Goal: Task Accomplishment & Management: Complete application form

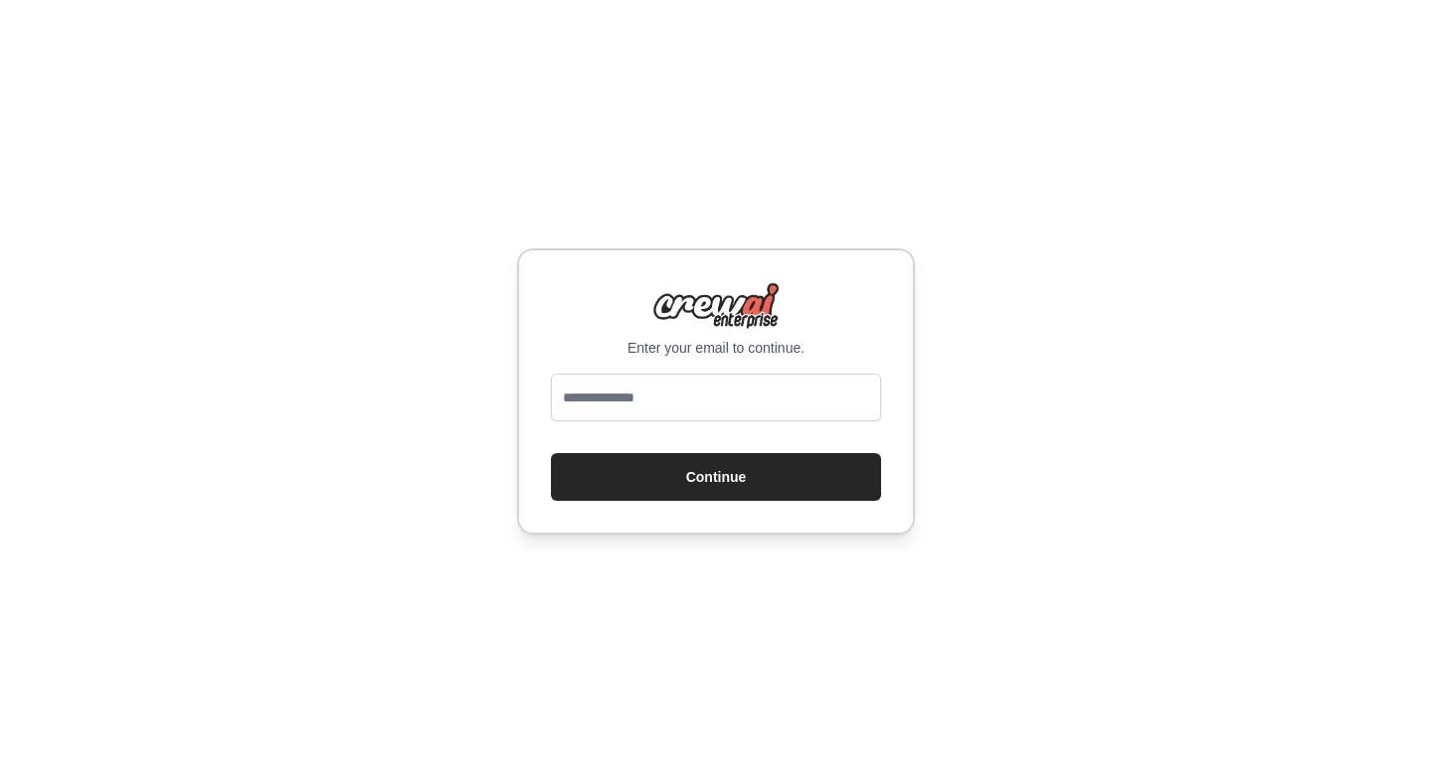
click at [738, 408] on input "email" at bounding box center [716, 398] width 330 height 48
type input "**********"
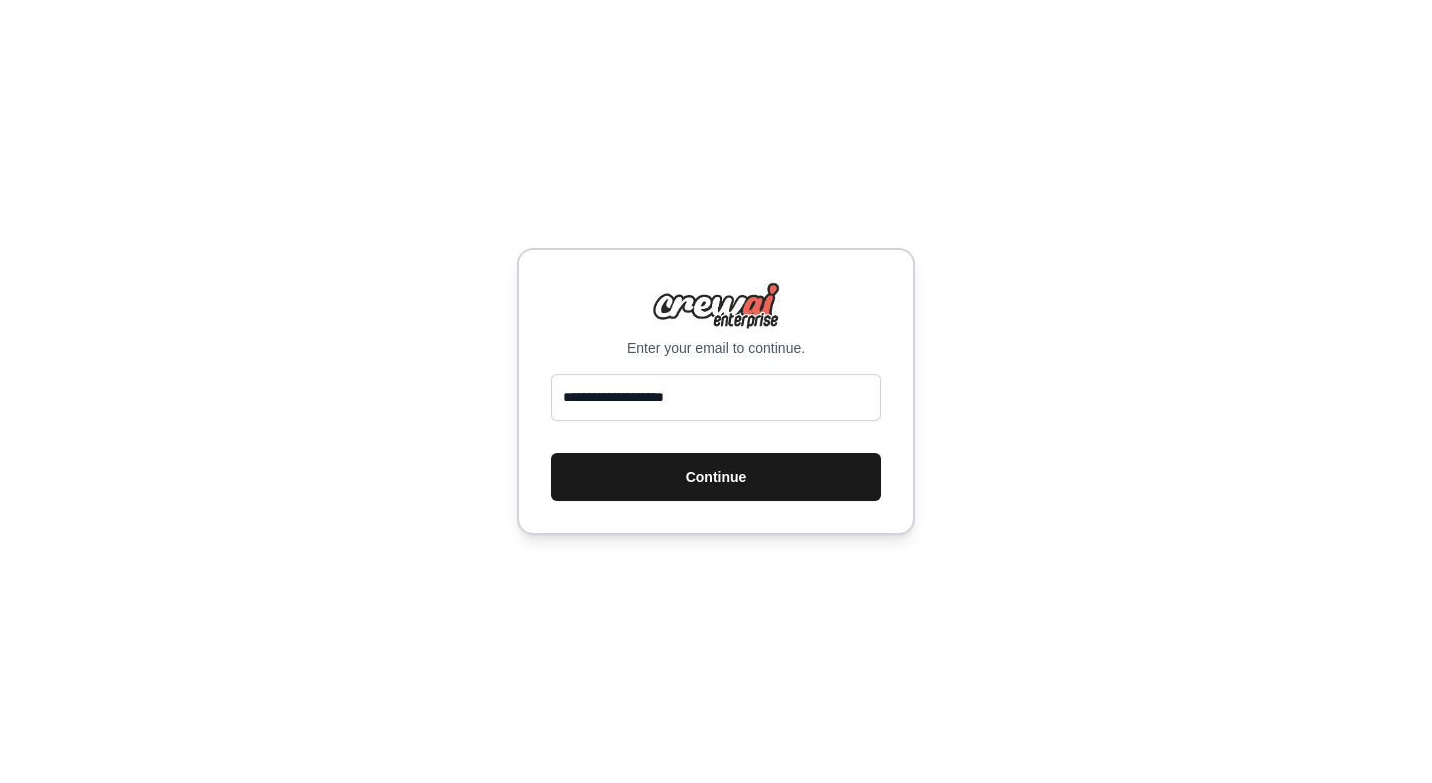
click at [697, 463] on button "Continue" at bounding box center [716, 477] width 330 height 48
